Goal: Task Accomplishment & Management: Manage account settings

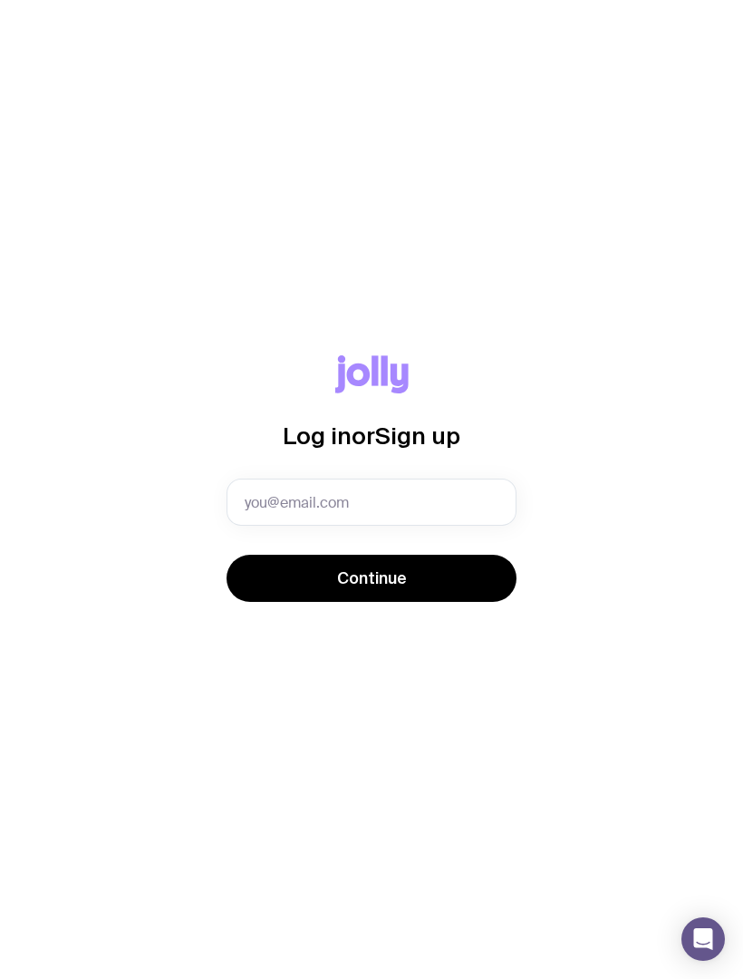
click at [449, 506] on input "text" at bounding box center [372, 501] width 290 height 47
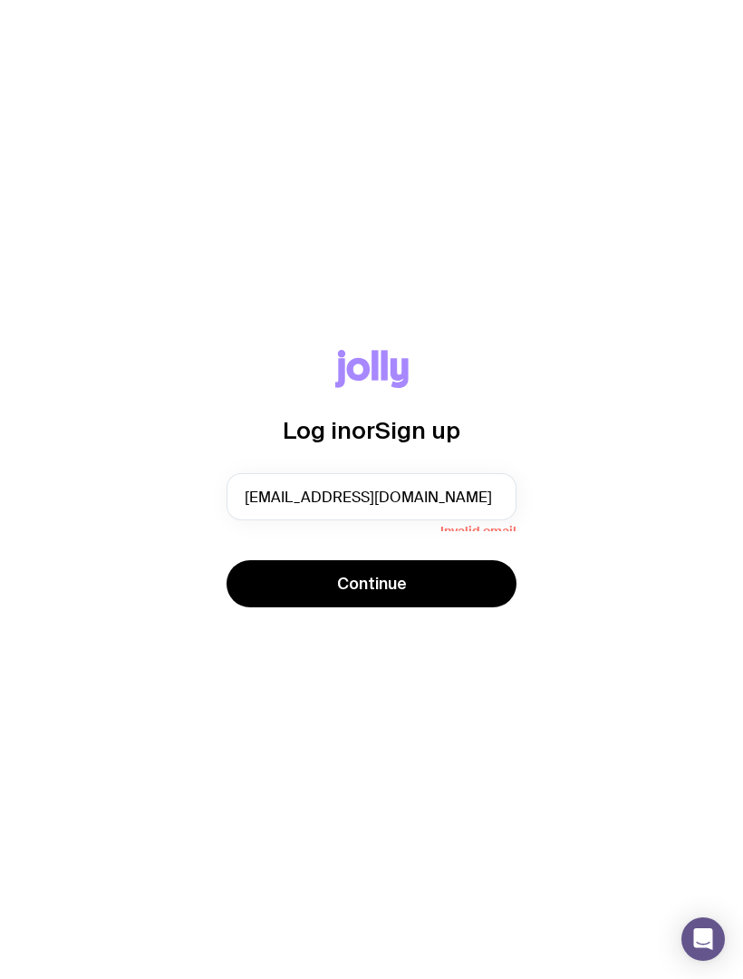
type input "[EMAIL_ADDRESS][DOMAIN_NAME]"
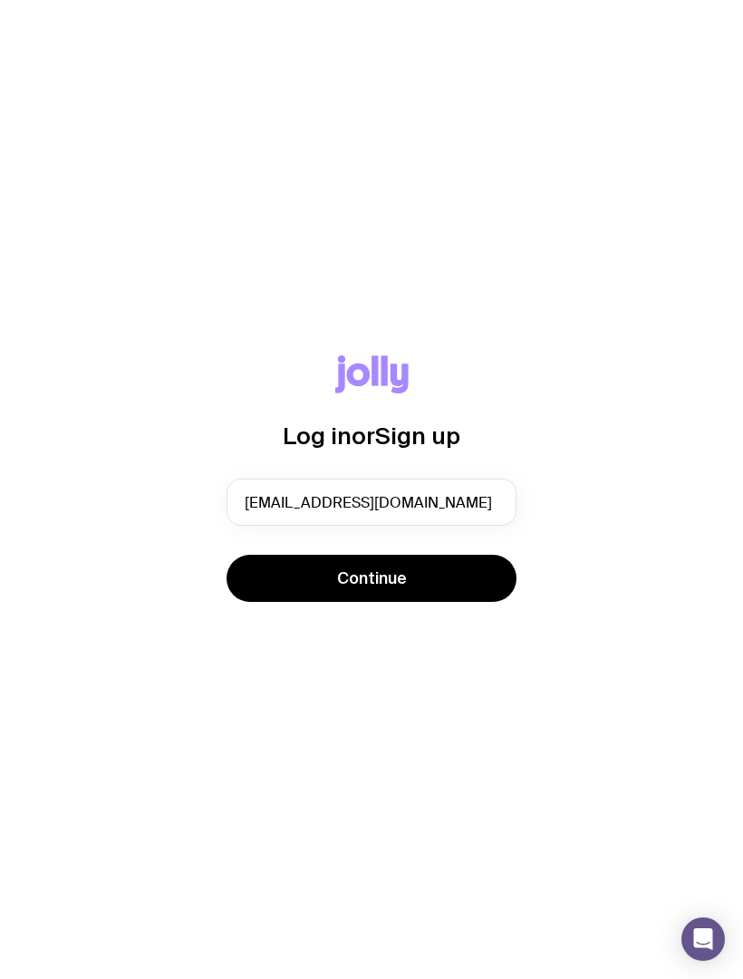
click at [462, 594] on button "Continue" at bounding box center [372, 578] width 290 height 47
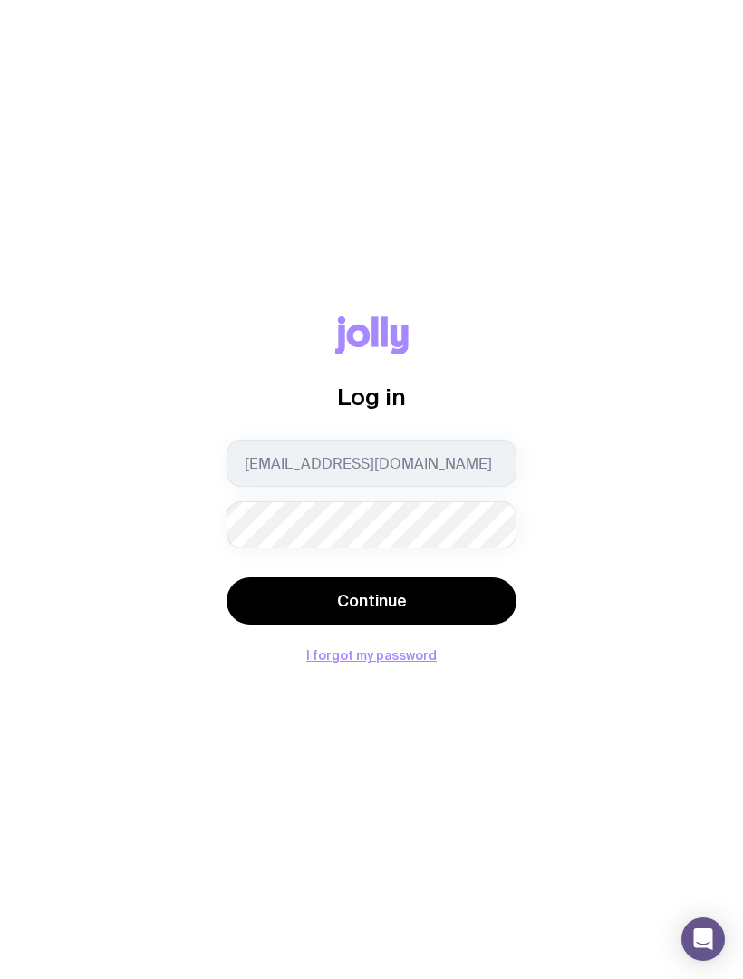
click at [489, 621] on button "Continue" at bounding box center [372, 600] width 290 height 47
